Goal: Find specific page/section: Find specific page/section

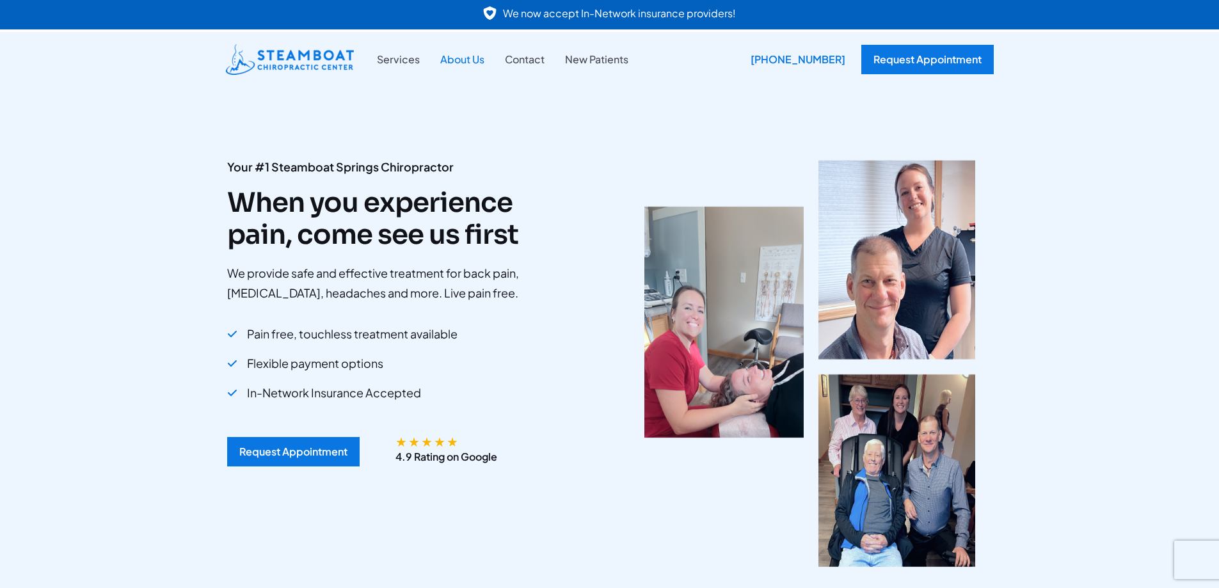
click at [471, 54] on link "About Us" at bounding box center [462, 59] width 65 height 17
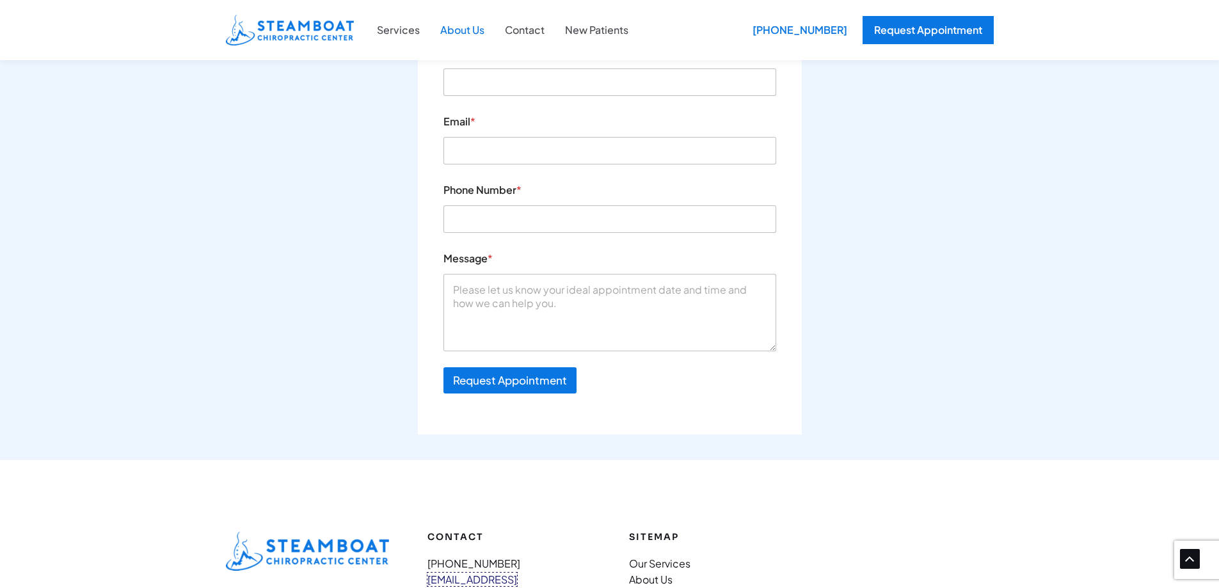
scroll to position [1835, 0]
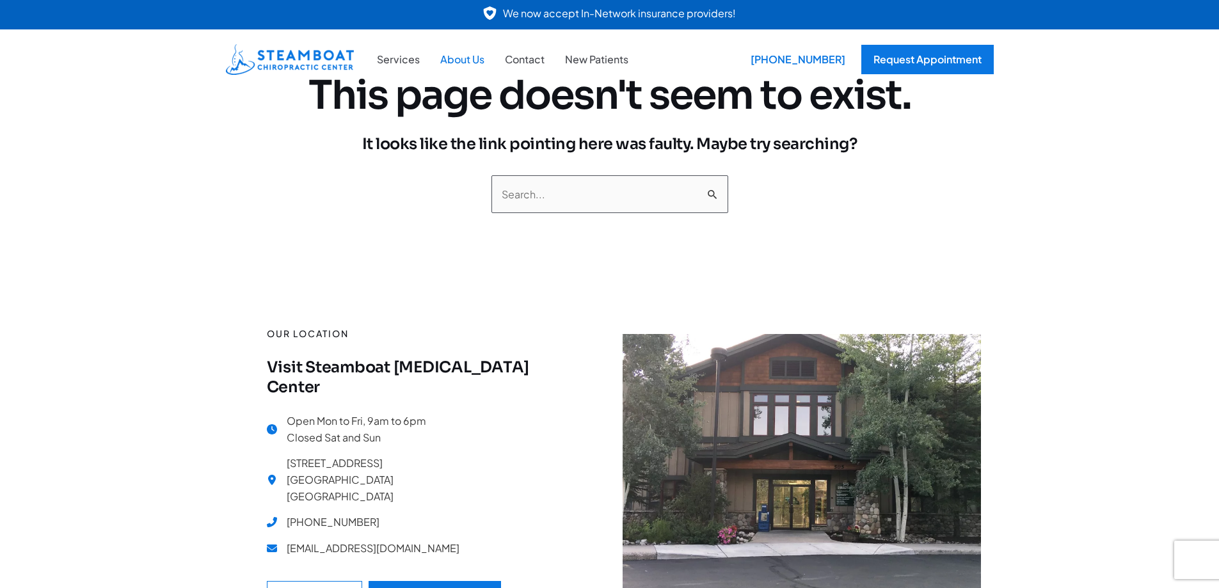
click at [455, 57] on link "About Us" at bounding box center [462, 59] width 65 height 17
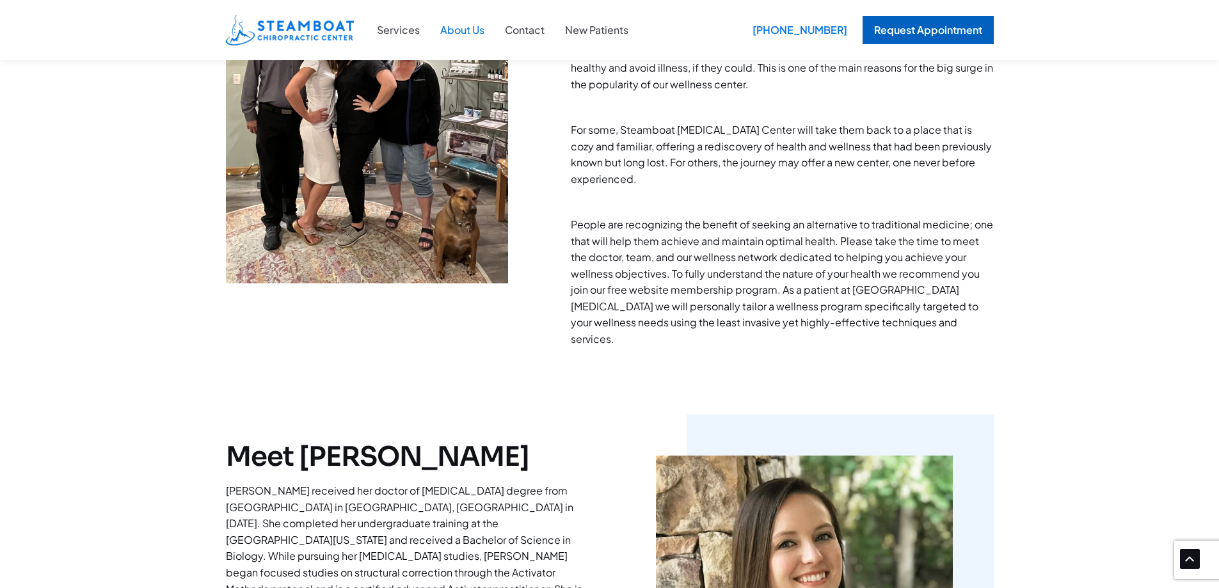
scroll to position [768, 0]
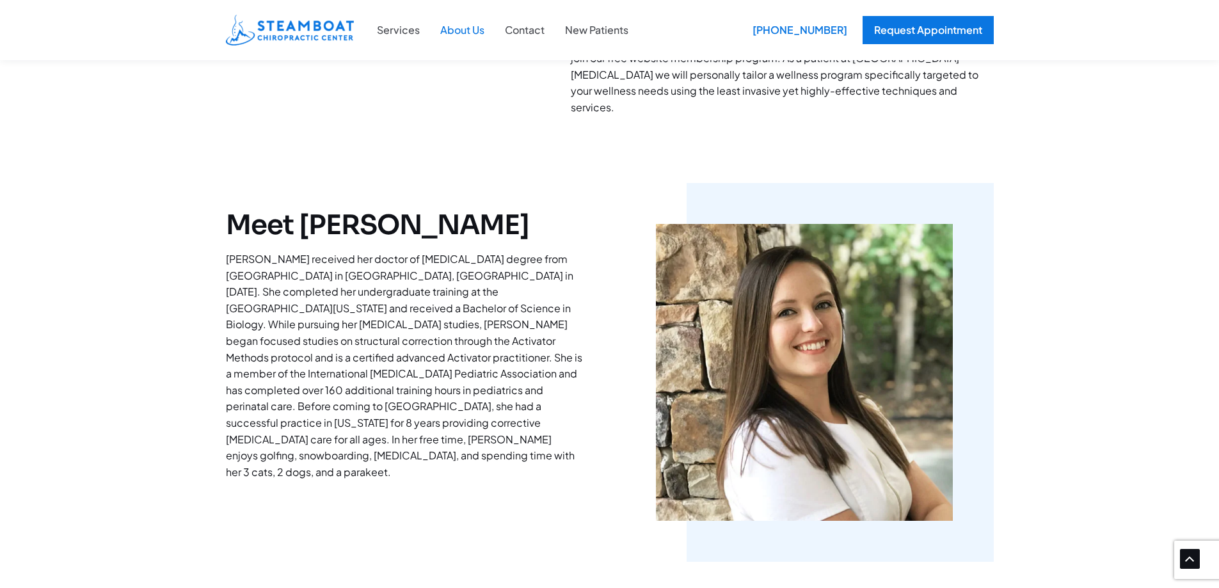
copy h2 "Dr. Tiffany Terry"
drag, startPoint x: 359, startPoint y: 225, endPoint x: 540, endPoint y: 223, distance: 181.0
click at [540, 223] on h2 "Meet Dr. Tiffany Terry" at bounding box center [405, 225] width 358 height 32
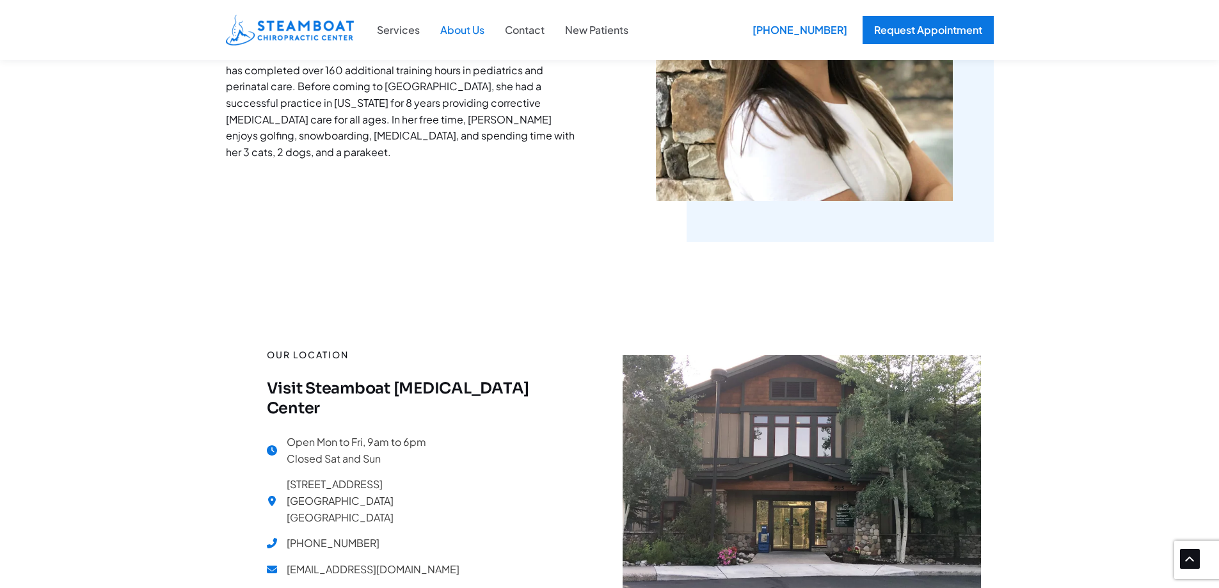
scroll to position [1215, 0]
